Goal: Obtain resource: Download file/media

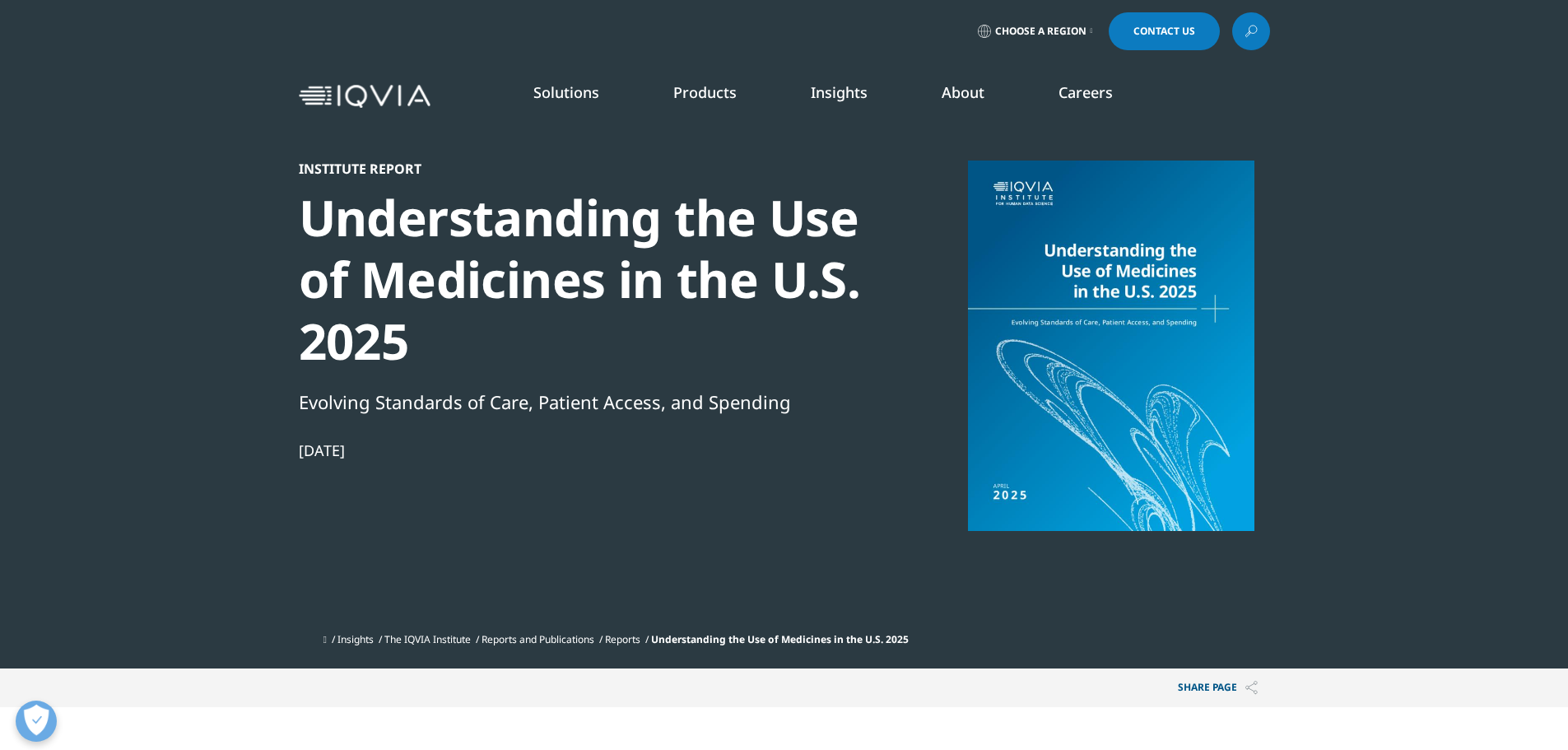
scroll to position [910, 972]
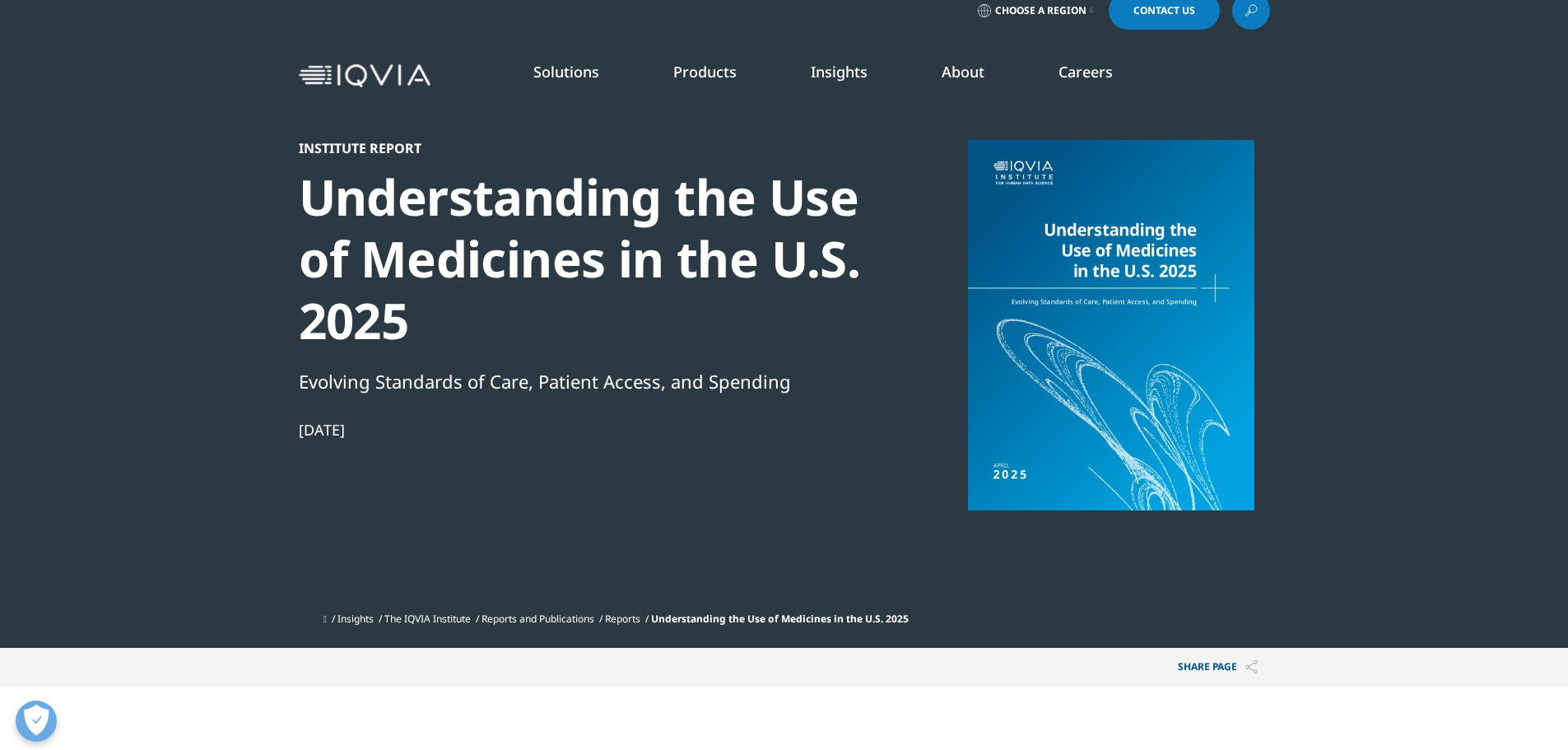
click at [851, 394] on div "Evolving Standards of Care, Patient Access, and Spending" at bounding box center [580, 381] width 564 height 28
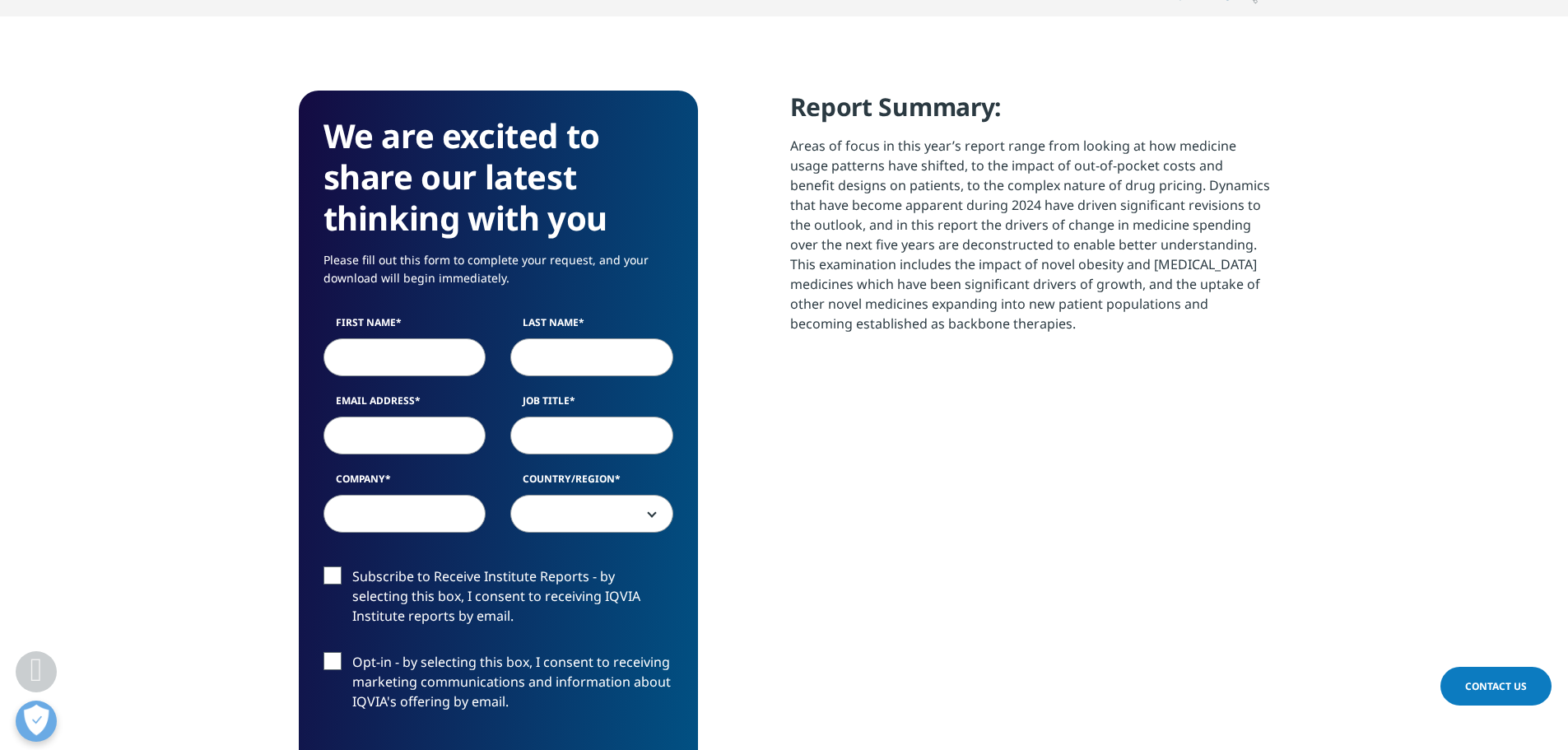
scroll to position [786, 0]
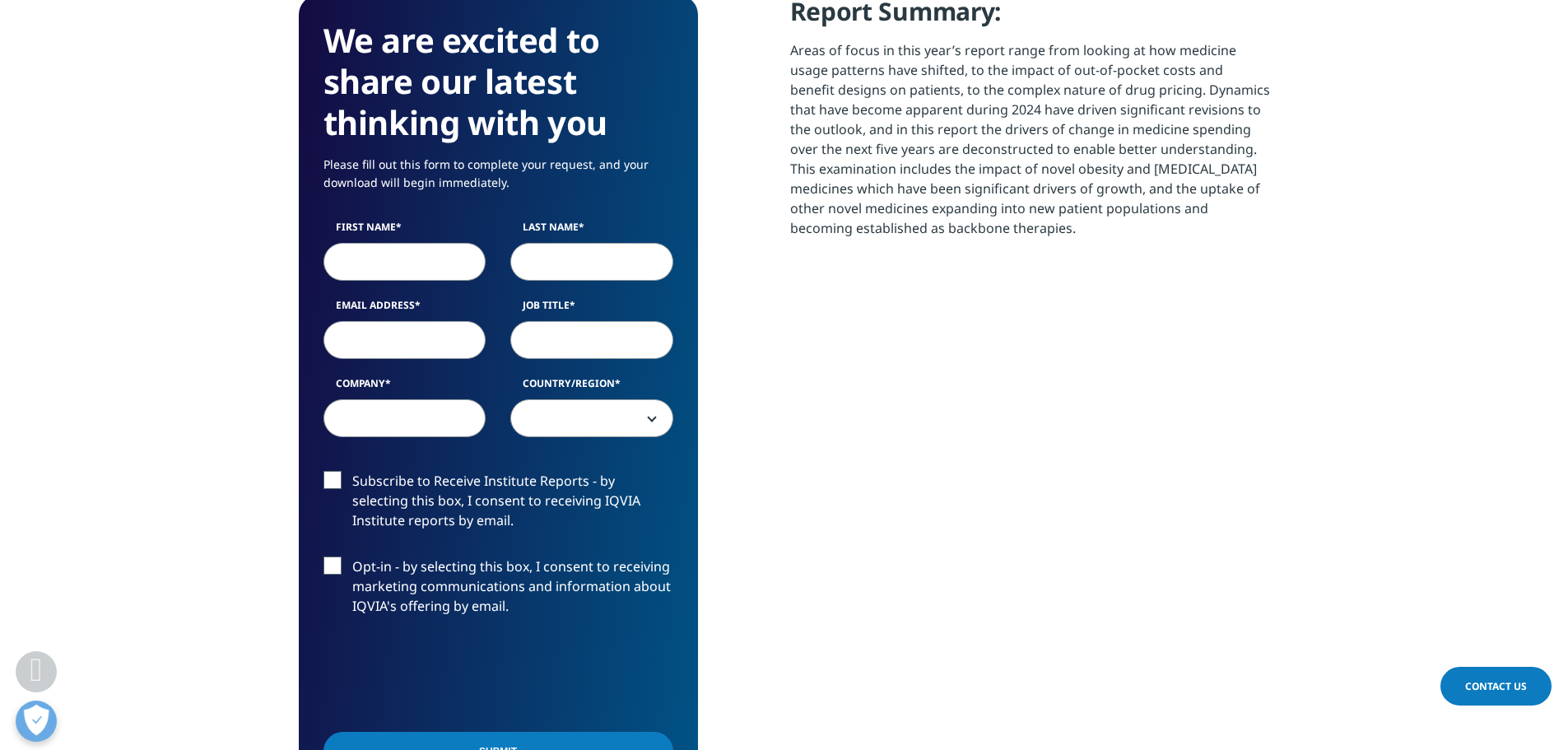
click at [386, 271] on input "First Name" at bounding box center [406, 262] width 163 height 38
type input "[PERSON_NAME]"
type input "[EMAIL_ADDRESS][DOMAIN_NAME]"
select select "[GEOGRAPHIC_DATA]"
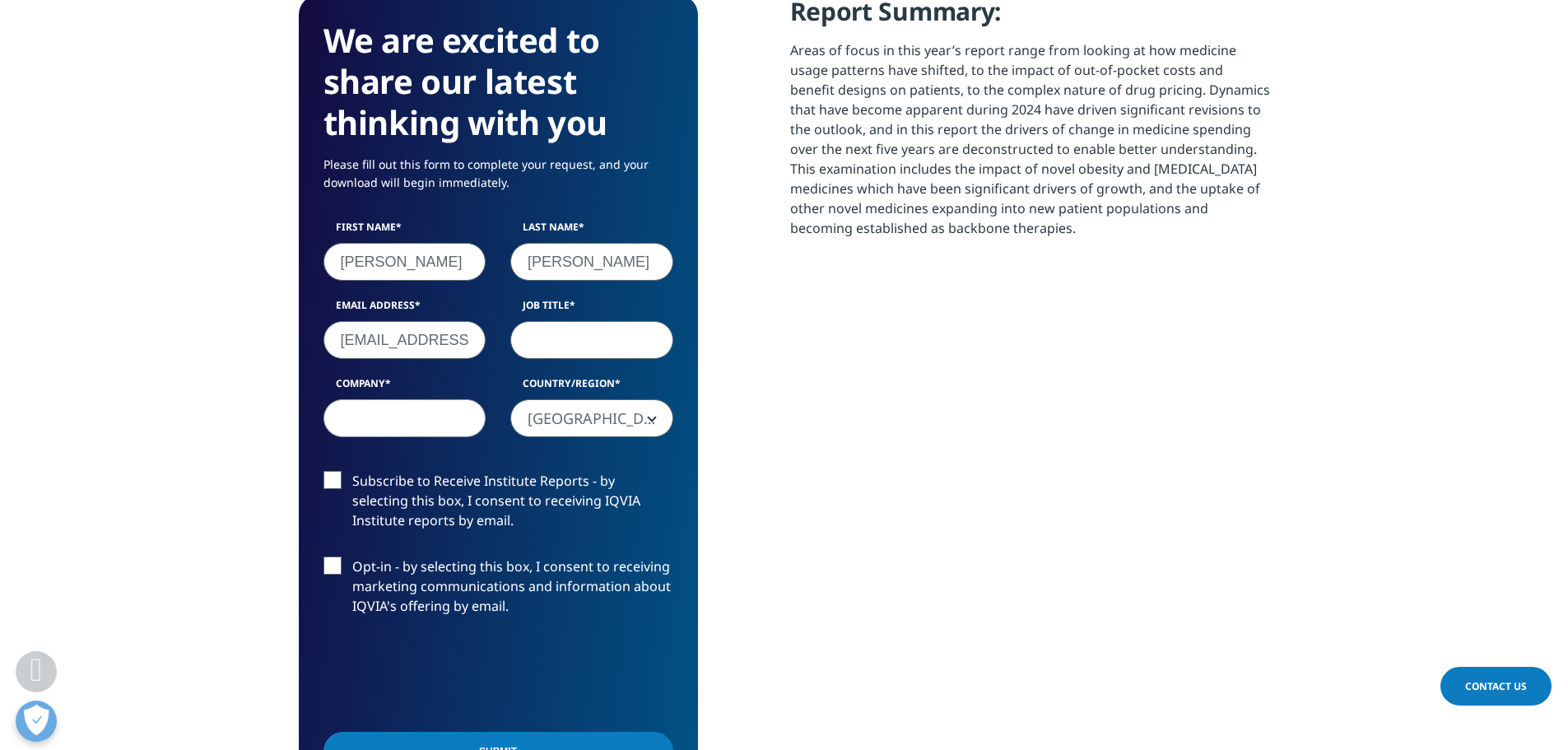
click at [596, 331] on input "Job Title" at bounding box center [592, 340] width 163 height 38
type input "Director of Marketing"
click at [392, 429] on input "Company" at bounding box center [406, 418] width 163 height 38
type input "Pharmaceutical Strategies Group"
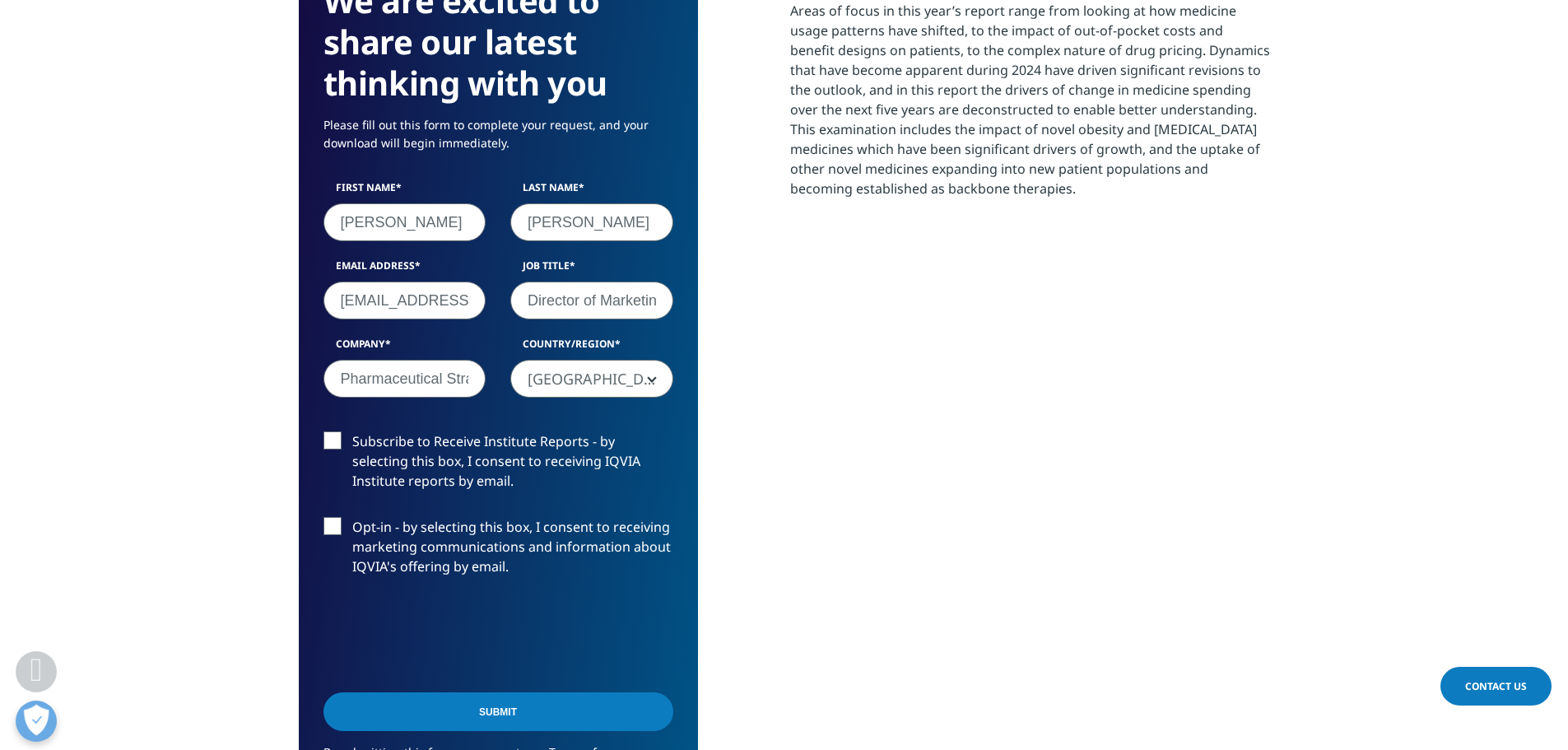
scroll to position [827, 0]
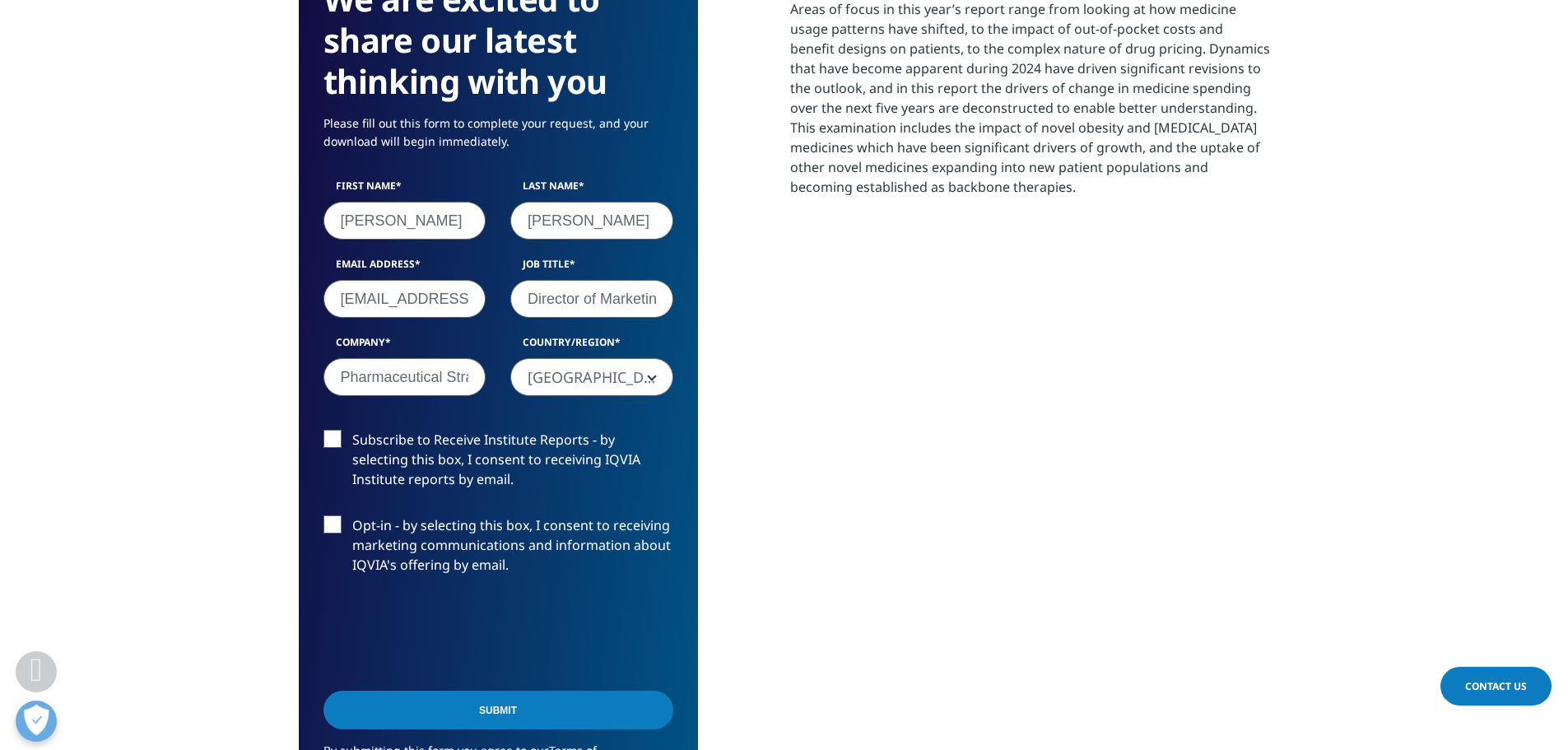
click at [501, 704] on input "Submit" at bounding box center [499, 710] width 350 height 38
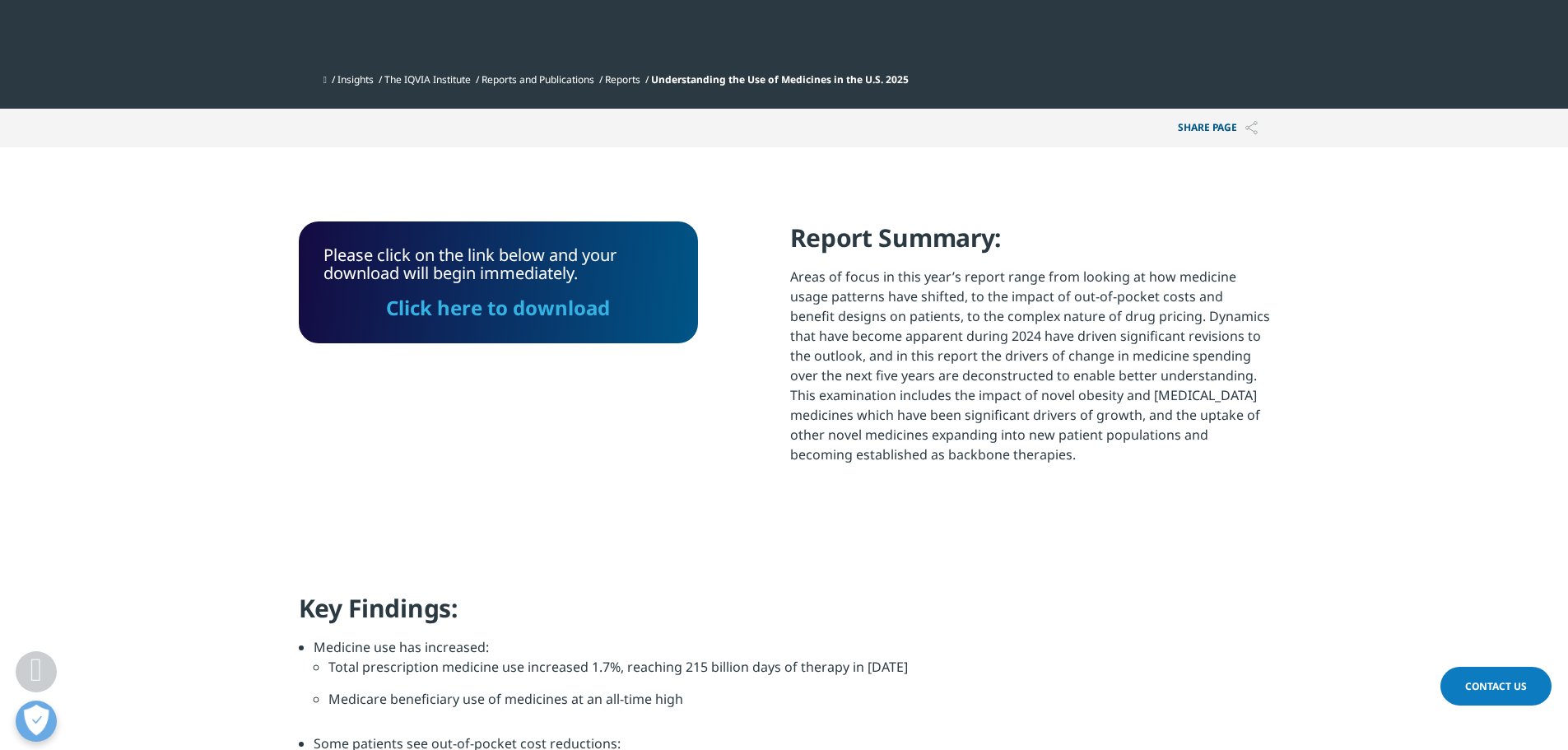
scroll to position [559, 0]
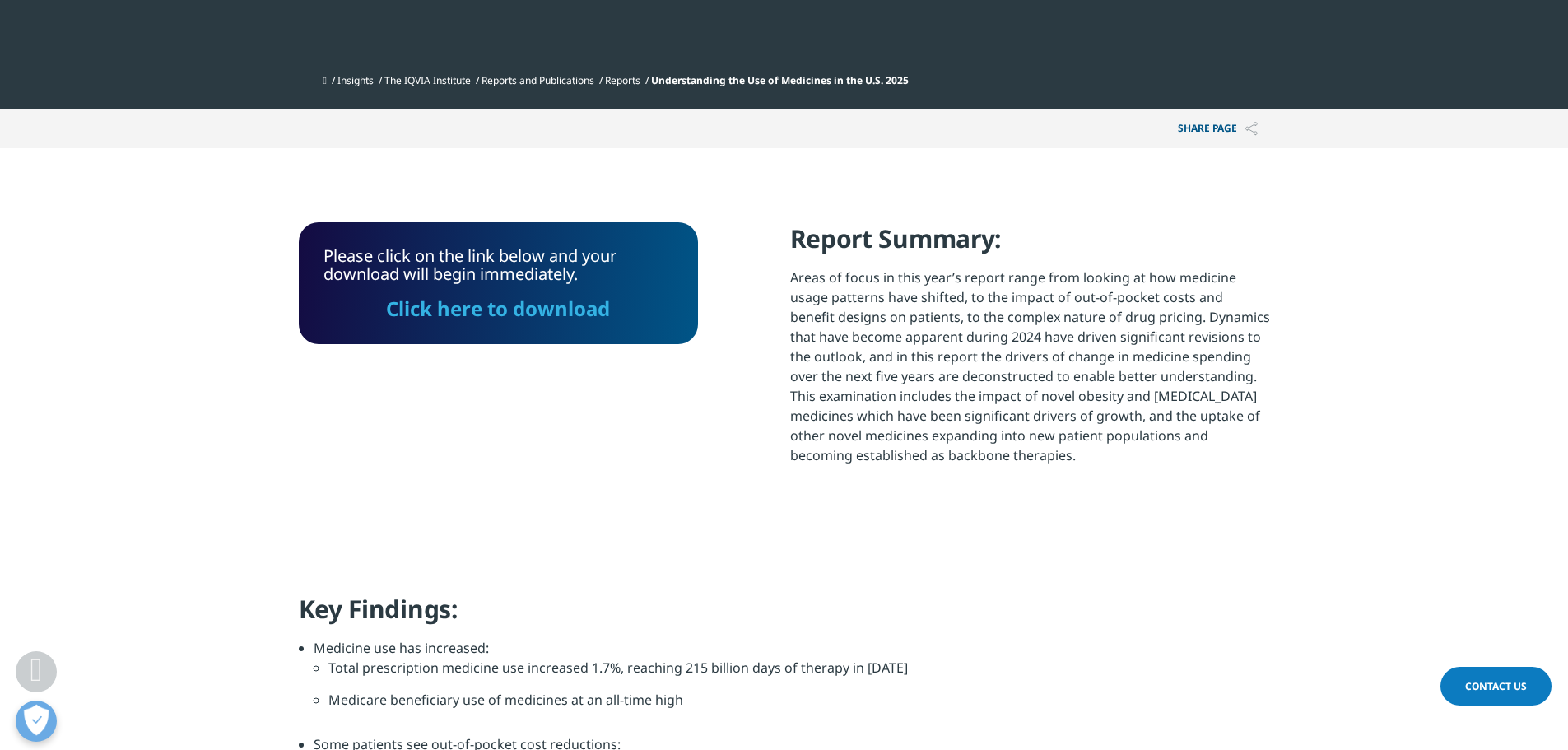
click at [576, 308] on link "Click here to download" at bounding box center [498, 308] width 223 height 27
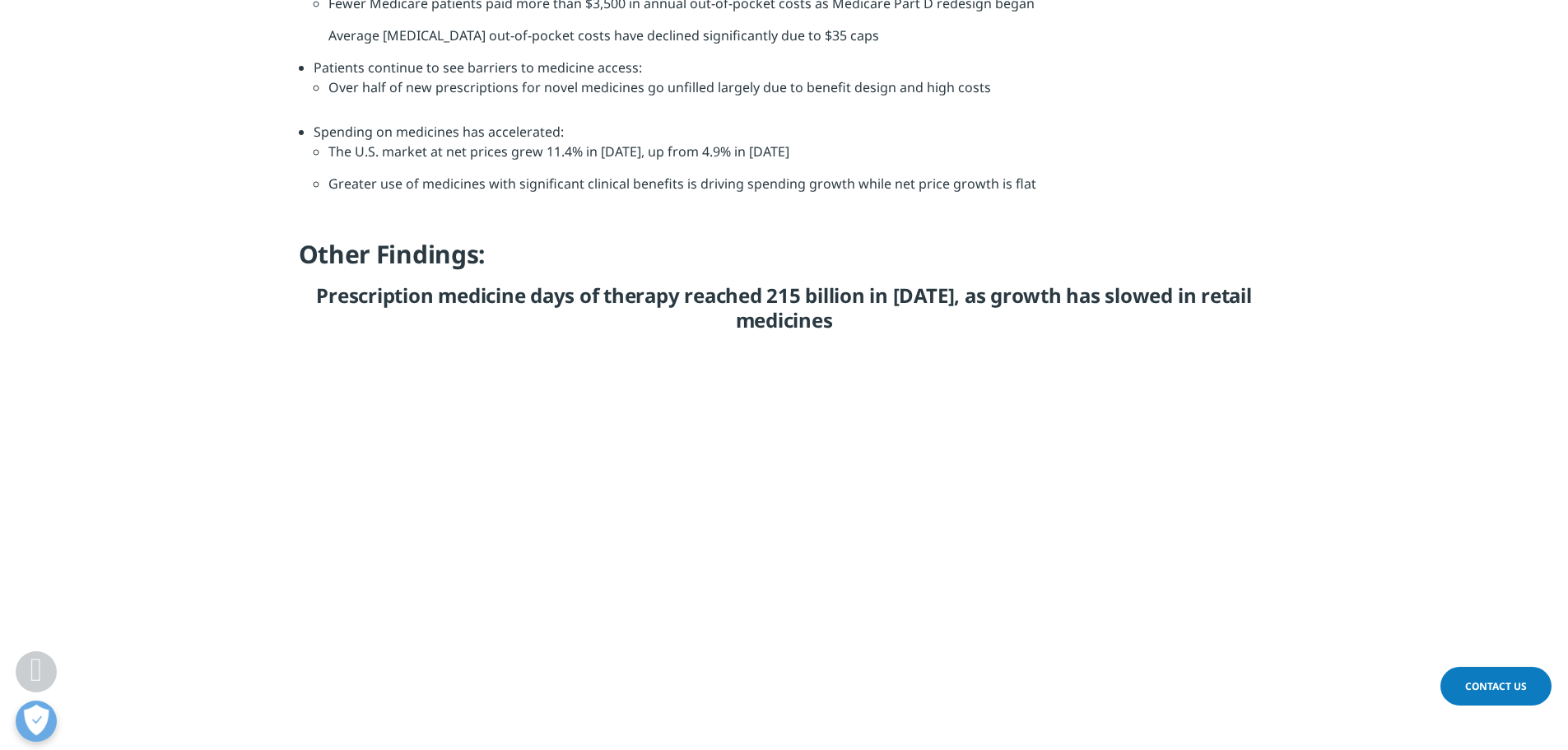
scroll to position [1320, 0]
